Goal: Find specific page/section: Find specific page/section

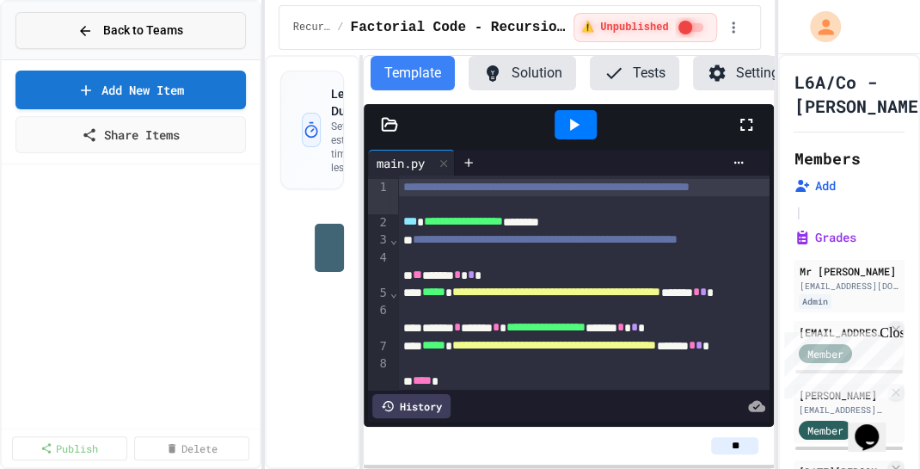
scroll to position [687, 0]
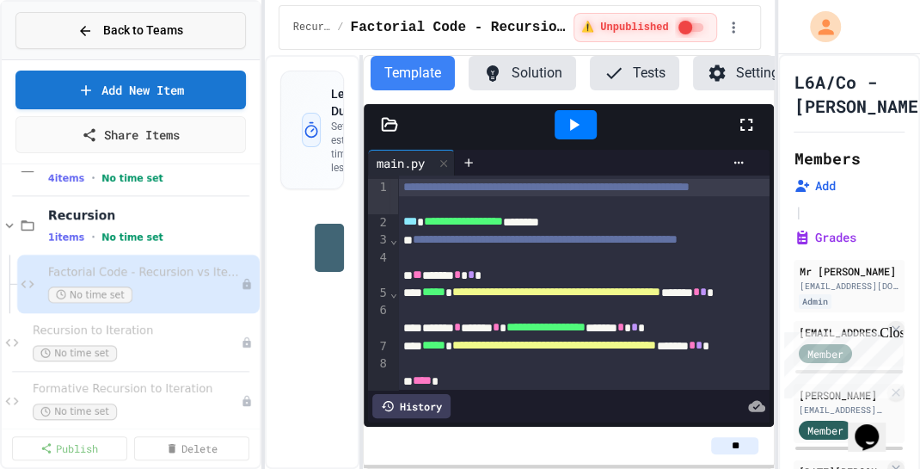
click at [98, 26] on div "Back to Teams" at bounding box center [130, 31] width 106 height 18
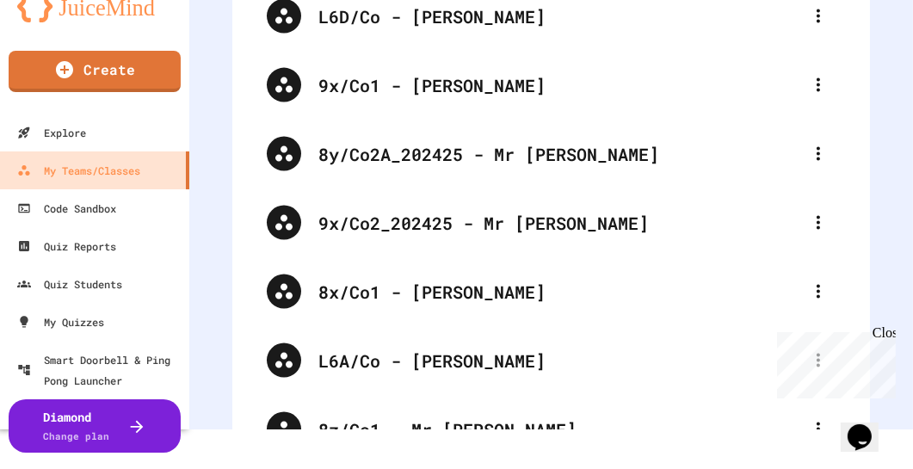
scroll to position [2445, 0]
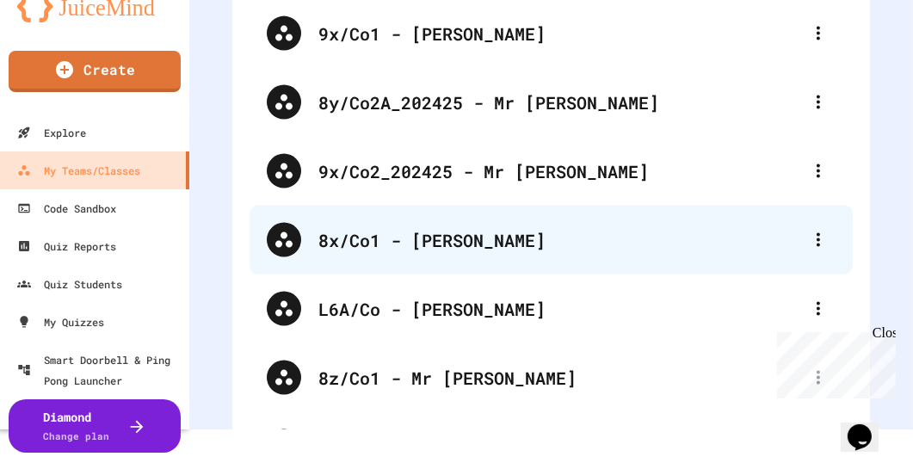
click at [485, 243] on div "8x/Co1 - [PERSON_NAME]" at bounding box center [559, 240] width 483 height 26
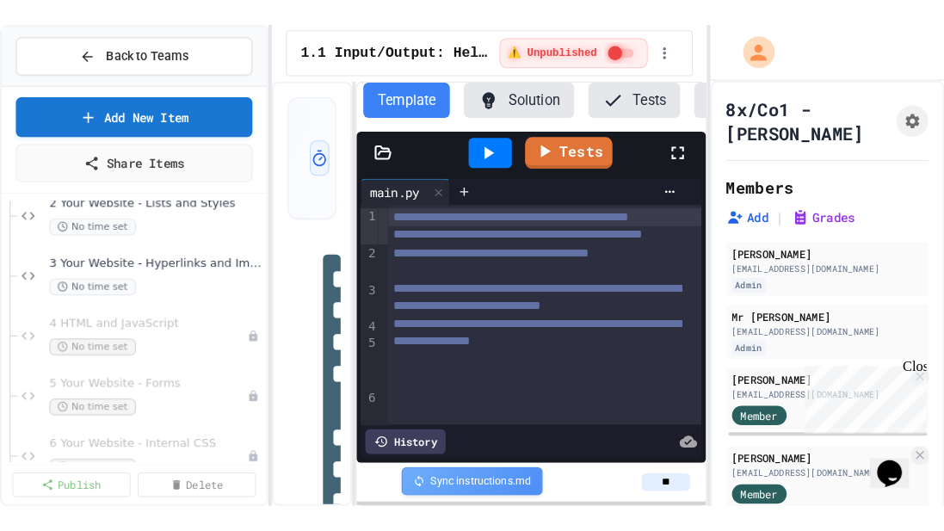
scroll to position [956, 0]
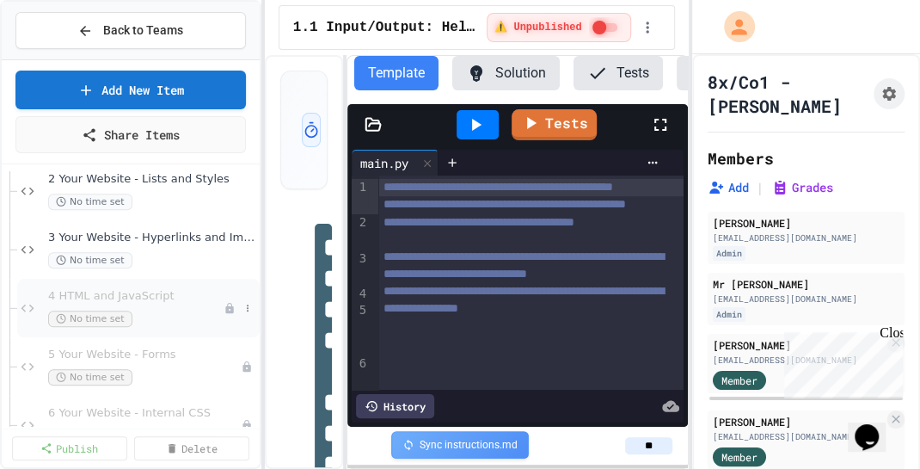
click at [153, 301] on div "4 HTML and JavaScript No time set" at bounding box center [135, 308] width 175 height 38
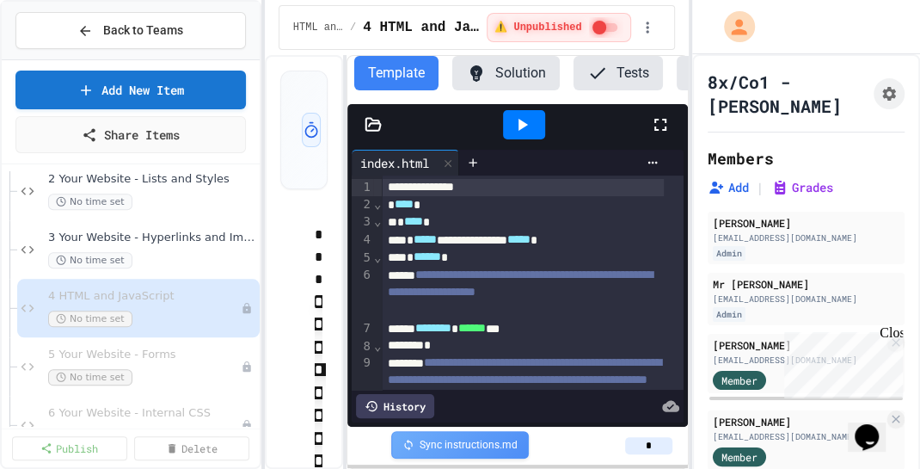
click at [665, 131] on icon at bounding box center [661, 125] width 12 height 12
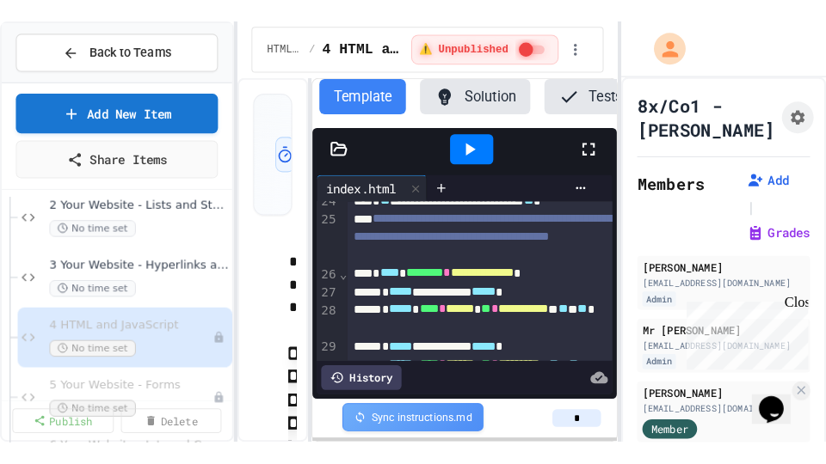
scroll to position [828, 0]
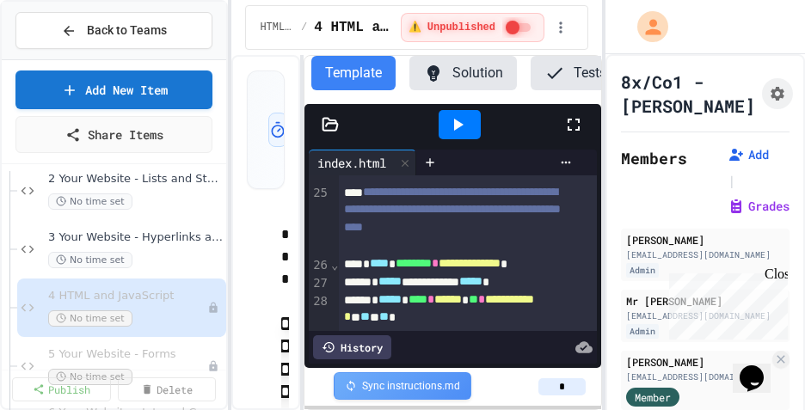
drag, startPoint x: 907, startPoint y: 0, endPoint x: 579, endPoint y: 133, distance: 353.8
click at [579, 131] on icon at bounding box center [574, 125] width 12 height 12
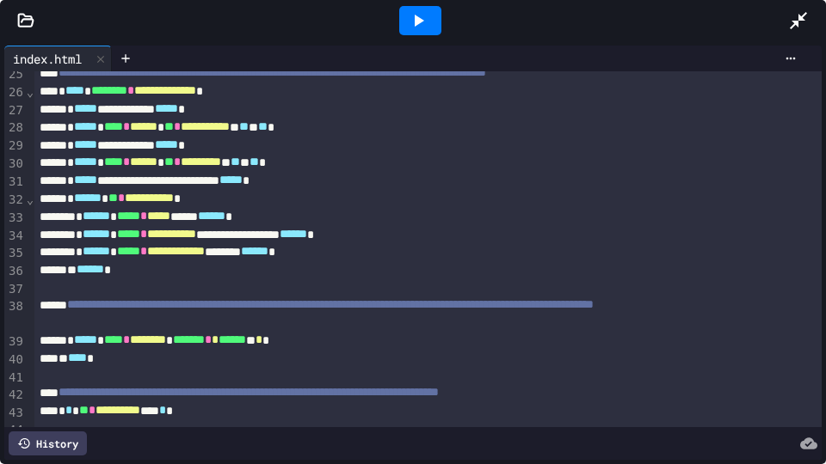
scroll to position [472, 0]
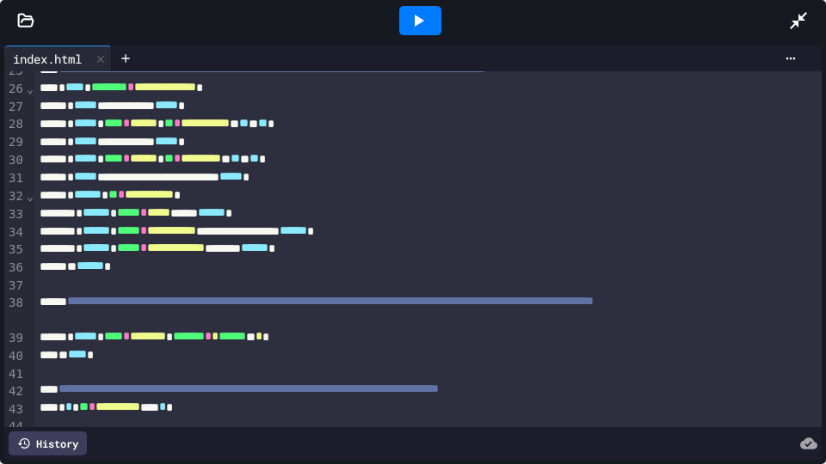
click at [436, 15] on div at bounding box center [420, 20] width 42 height 29
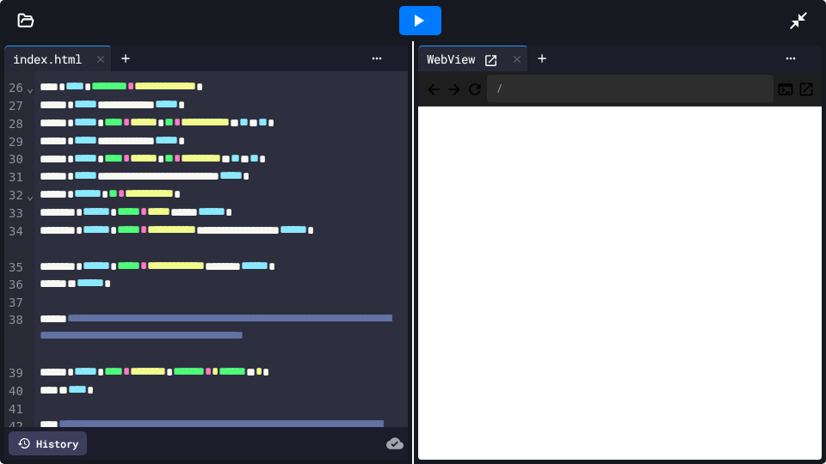
type input "**"
